Goal: Task Accomplishment & Management: Use online tool/utility

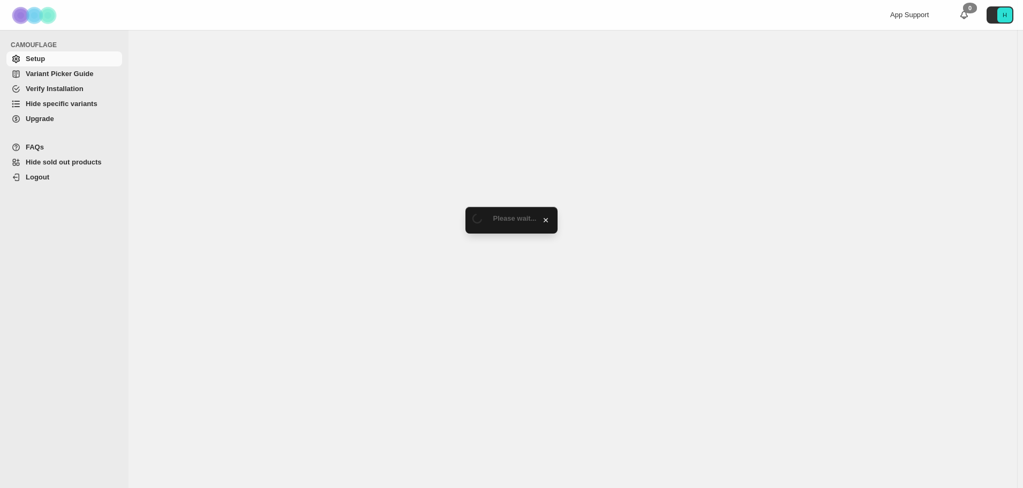
select select "**********"
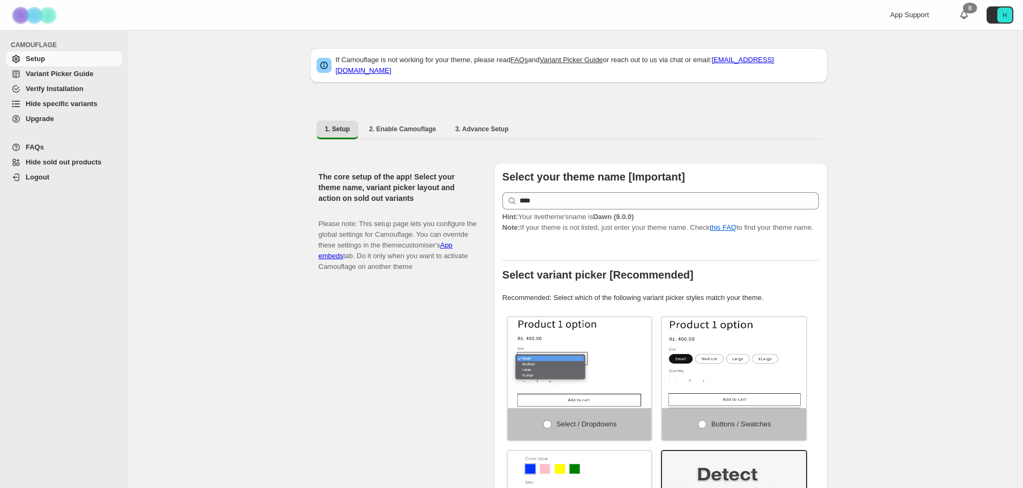
click at [57, 103] on span "Hide specific variants" at bounding box center [62, 104] width 72 height 8
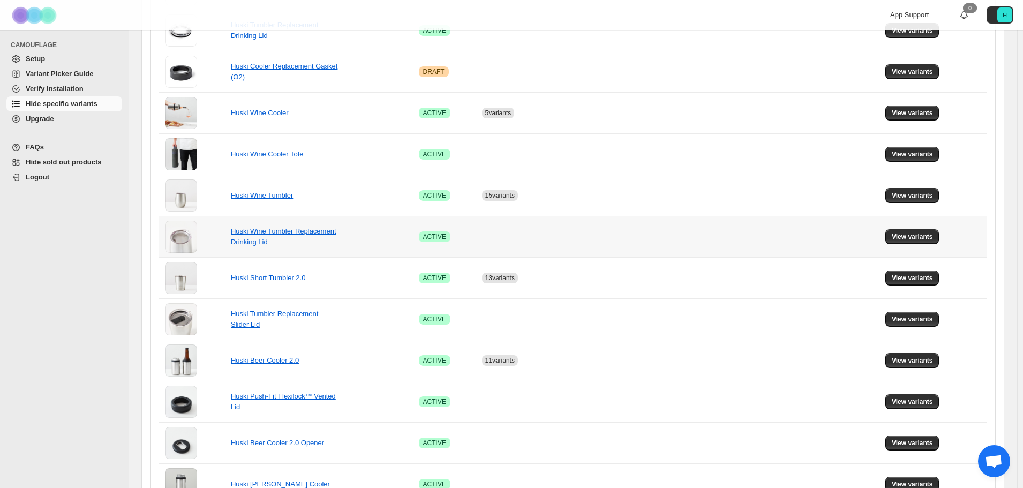
scroll to position [451, 0]
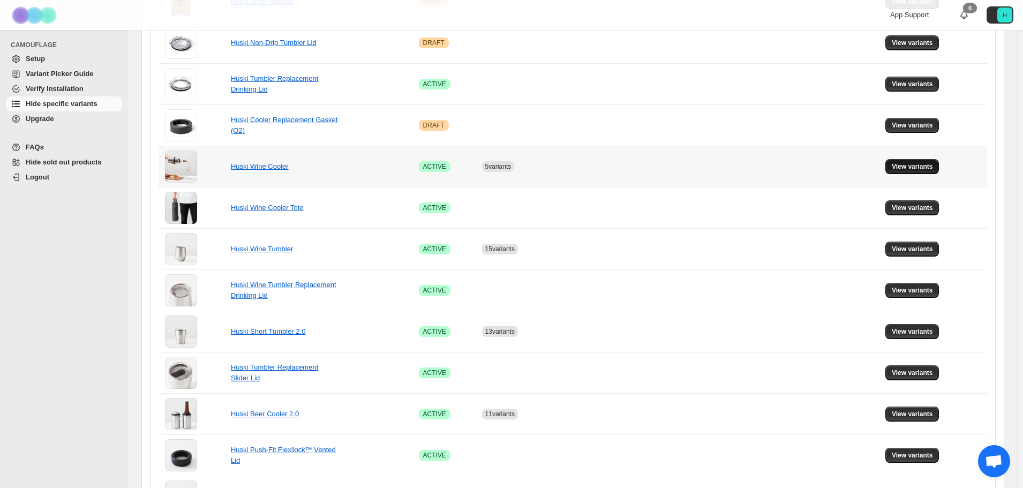
click at [919, 171] on button "View variants" at bounding box center [912, 166] width 54 height 15
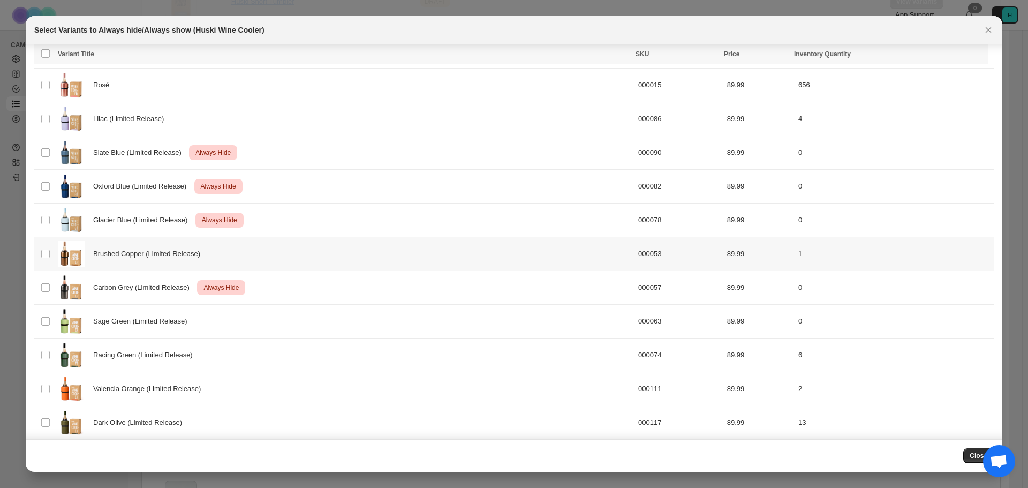
scroll to position [287, 0]
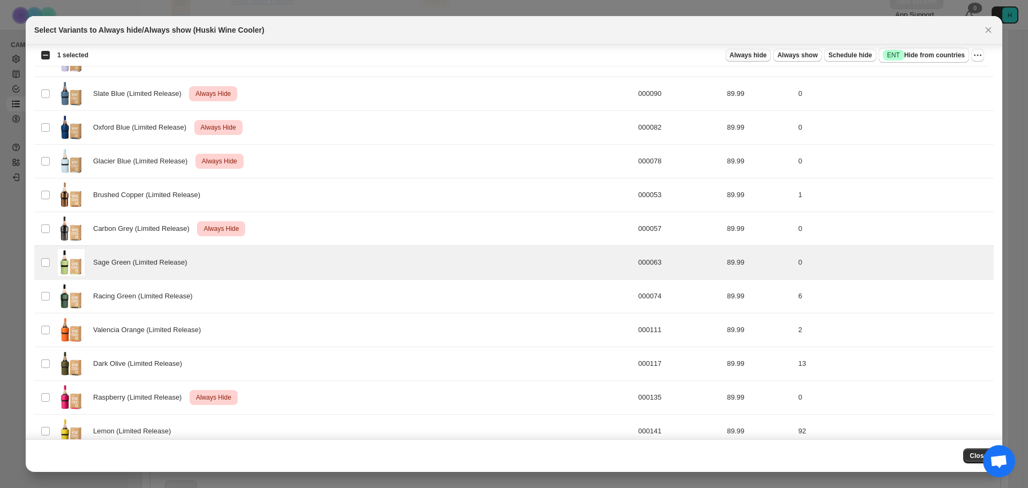
click at [767, 56] on span "Always hide" at bounding box center [748, 55] width 37 height 9
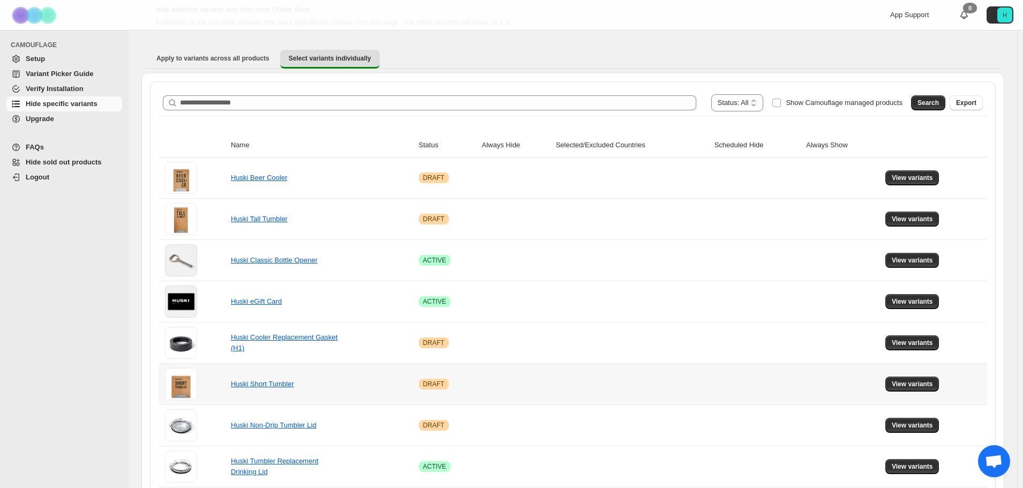
scroll to position [0, 0]
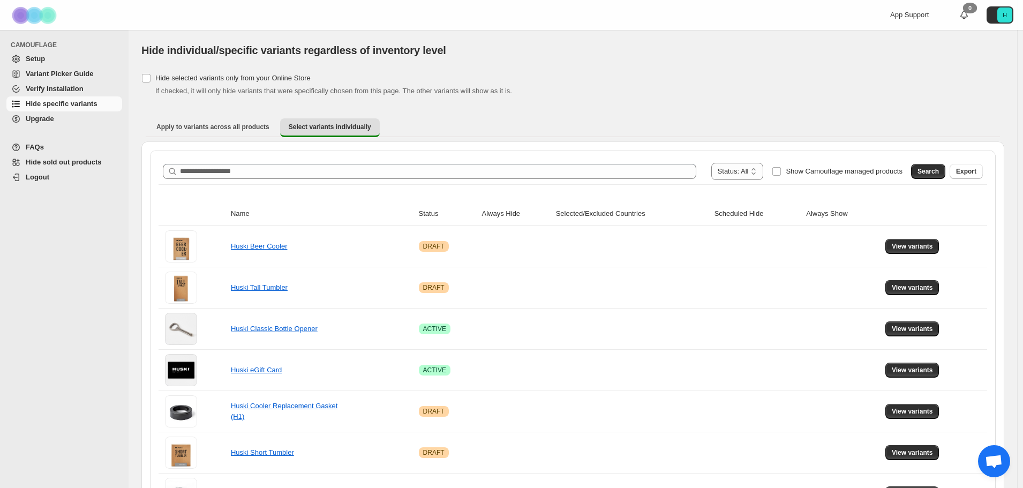
click at [698, 119] on ul "Apply to variants across all products Select variants individually More views" at bounding box center [573, 127] width 854 height 19
